Goal: Find specific page/section: Find specific page/section

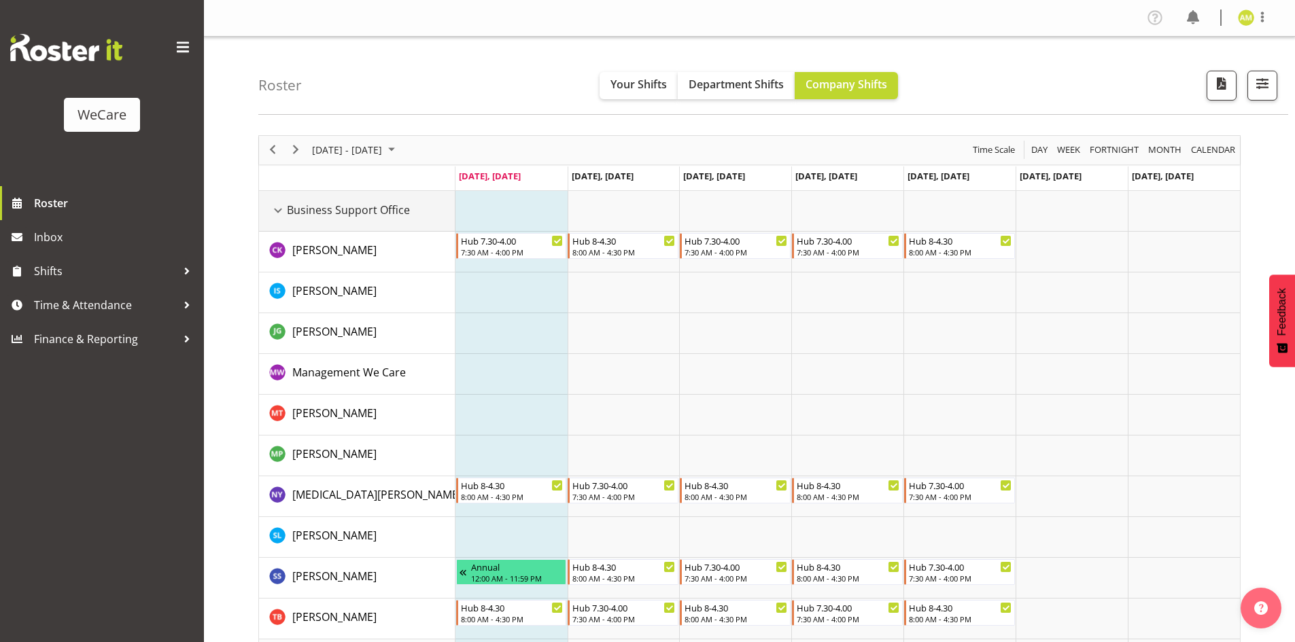
click at [279, 211] on div "Business Support Office resource" at bounding box center [278, 211] width 18 height 18
click at [277, 211] on div "Business Support Office resource" at bounding box center [278, 211] width 18 height 18
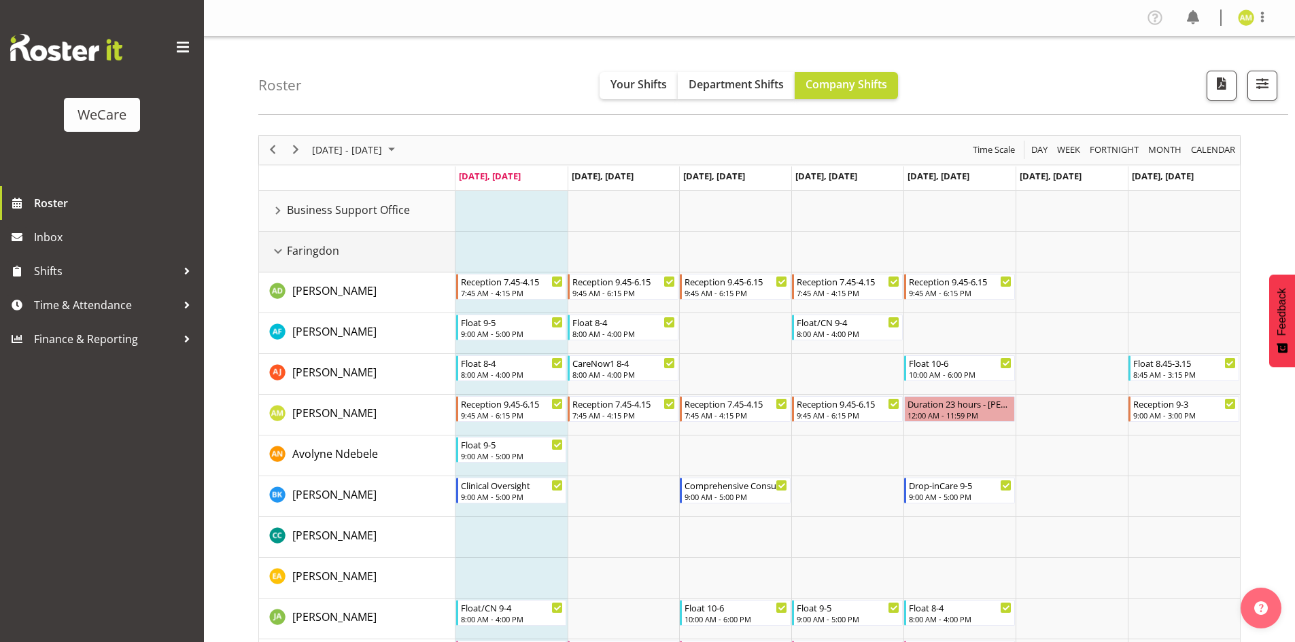
click at [276, 246] on div "Faringdon resource" at bounding box center [278, 252] width 18 height 18
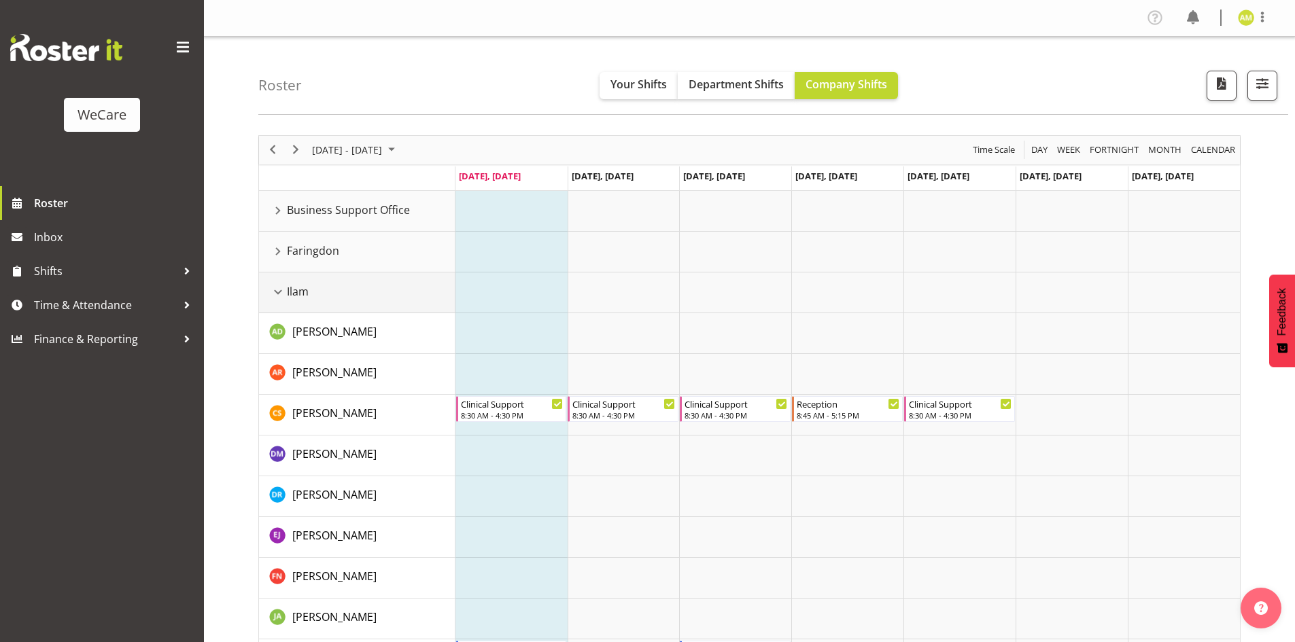
click at [277, 294] on div "Ilam resource" at bounding box center [278, 292] width 18 height 18
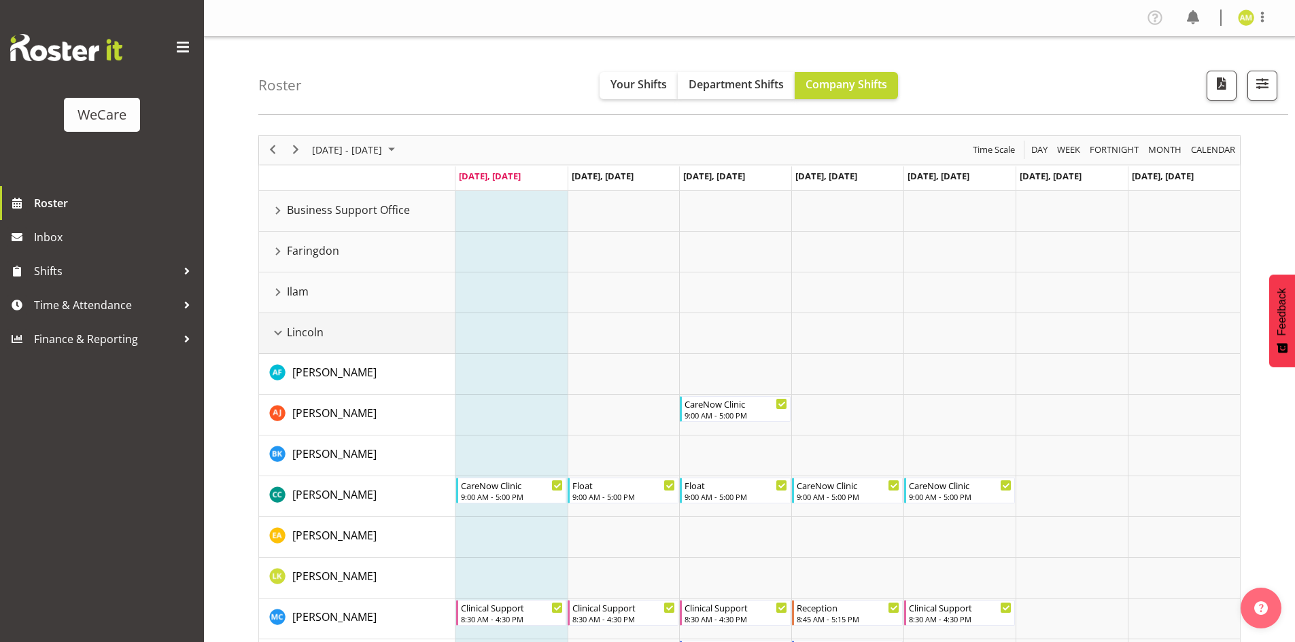
click at [275, 329] on div "Lincoln resource" at bounding box center [278, 333] width 18 height 18
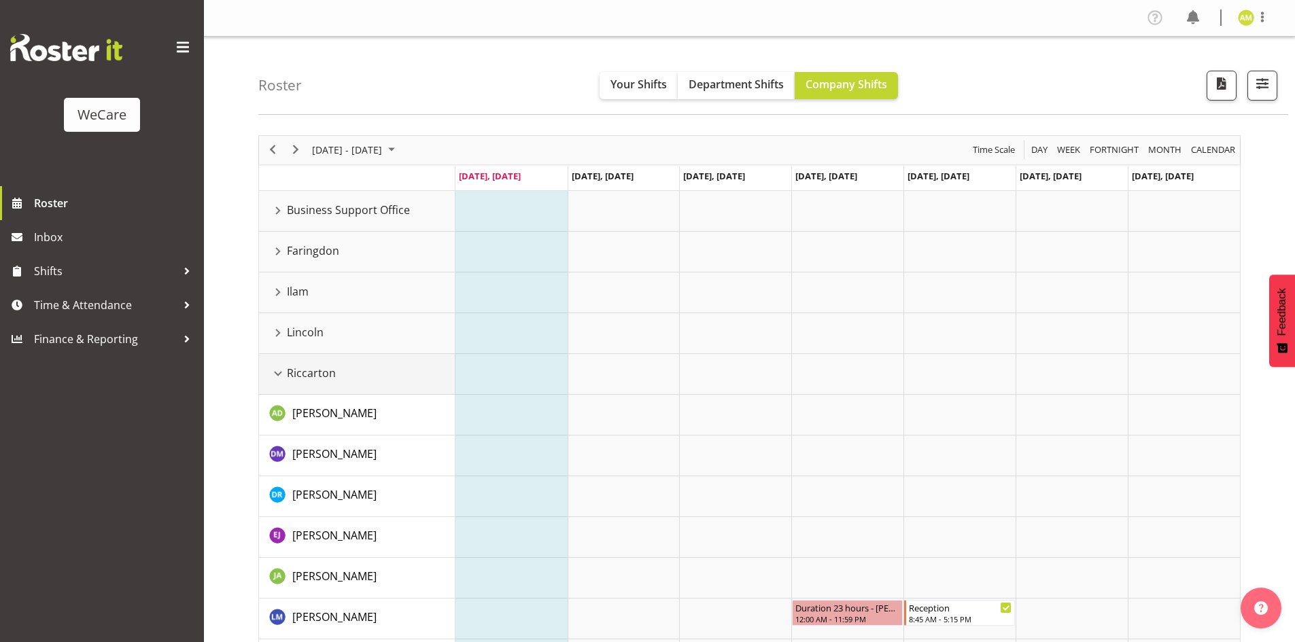
click at [277, 372] on div "Riccarton resource" at bounding box center [278, 374] width 18 height 18
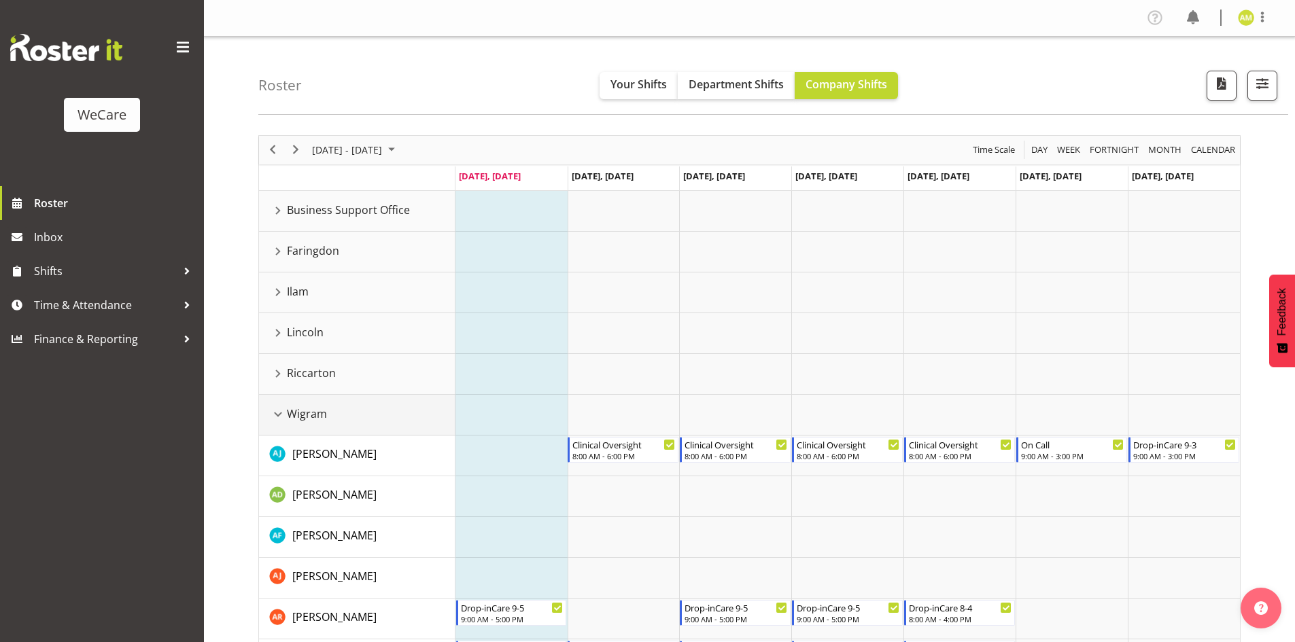
click at [277, 409] on div "Wigram resource" at bounding box center [278, 415] width 18 height 18
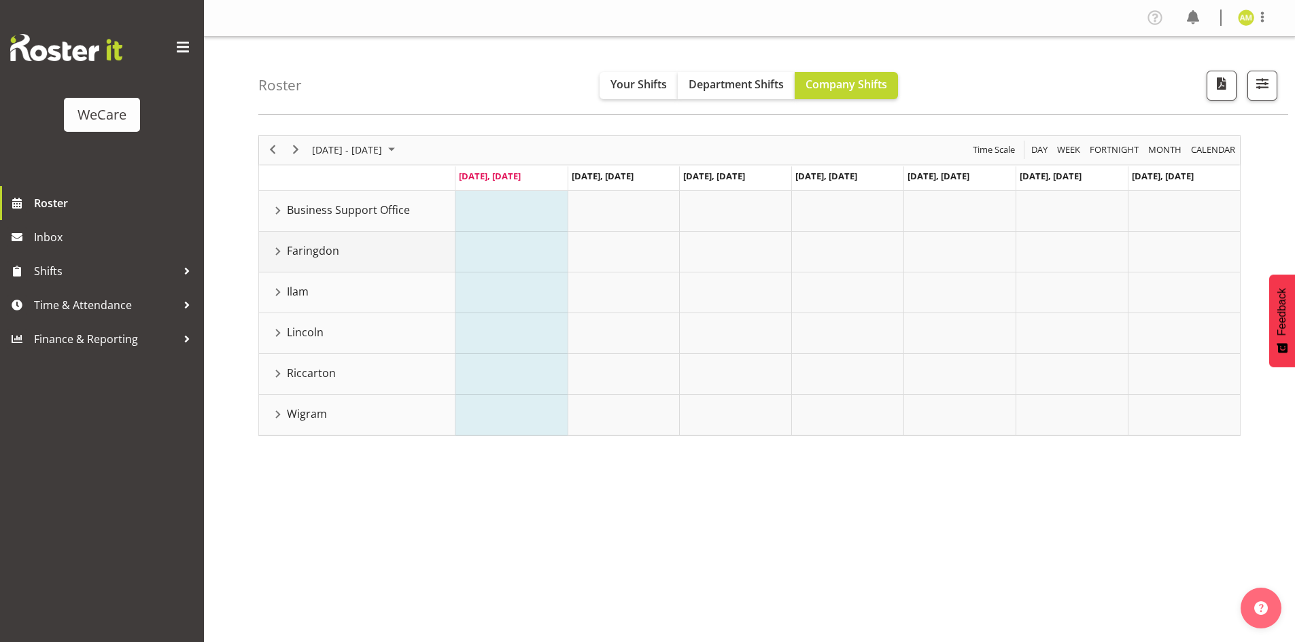
click at [278, 258] on div "Faringdon resource" at bounding box center [278, 252] width 18 height 18
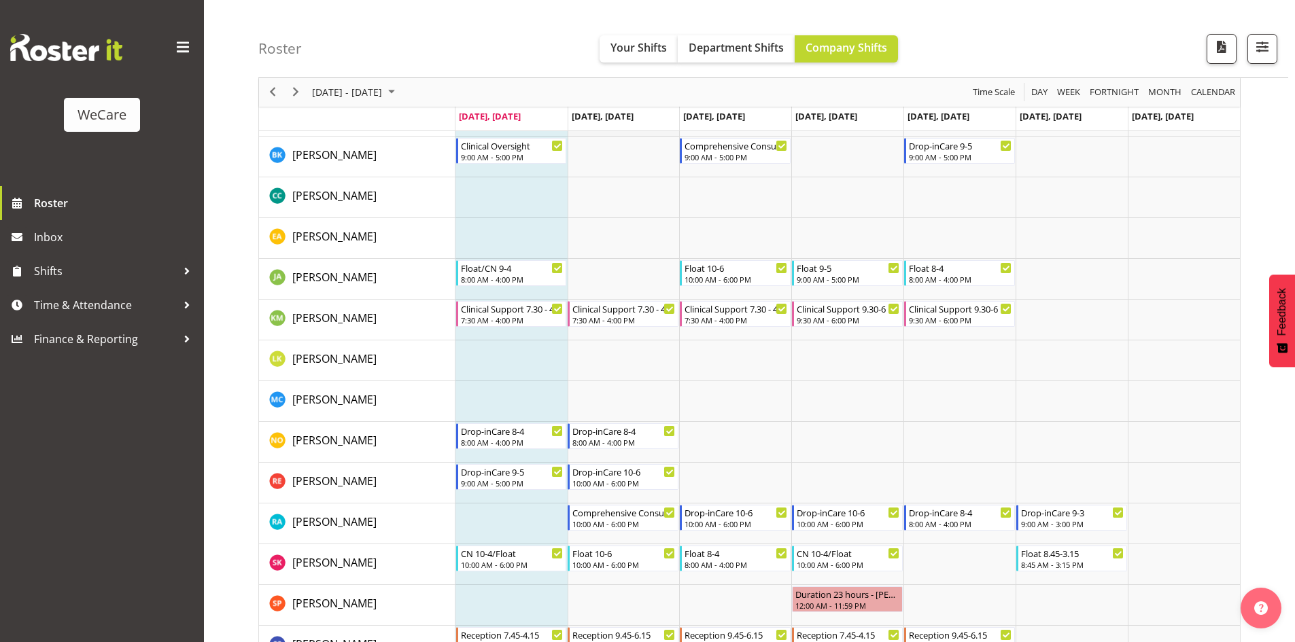
scroll to position [408, 0]
